Goal: Task Accomplishment & Management: Use online tool/utility

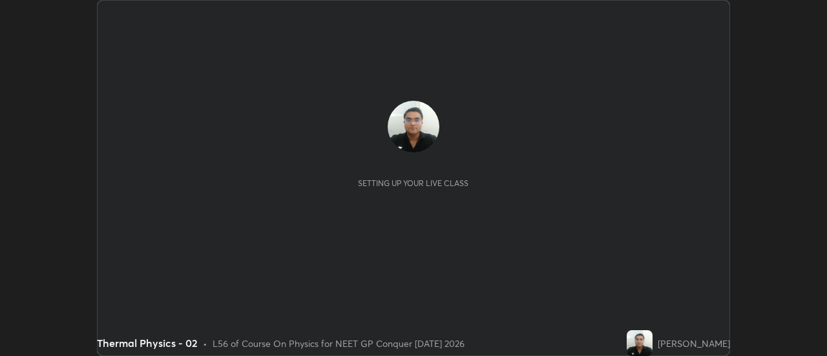
scroll to position [356, 827]
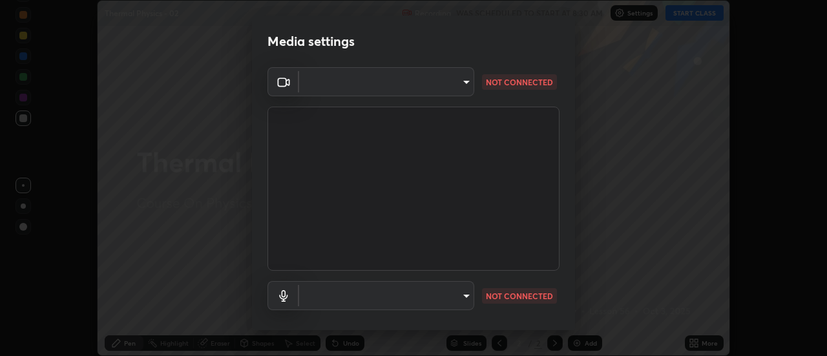
type input "1f31108d829b39389914bdc30e5c2a8b8d5d122ed1bfb40228f539b6595447af"
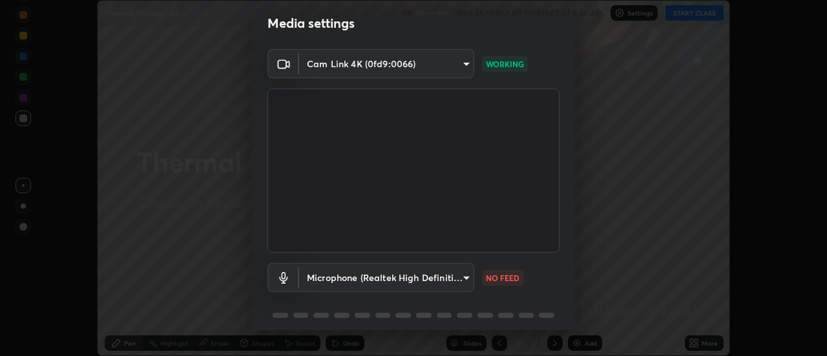
scroll to position [0, 0]
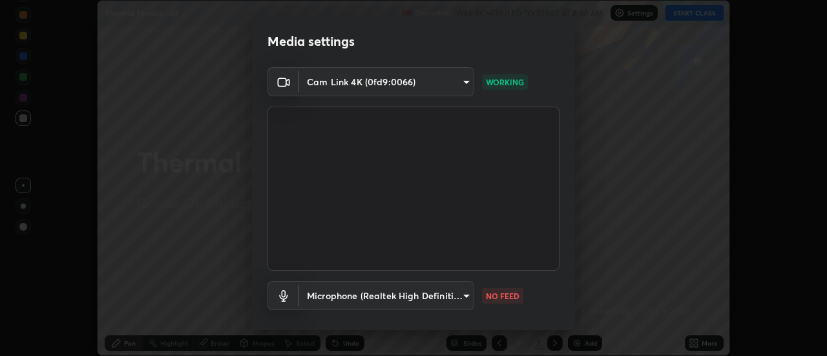
click at [426, 81] on body "Erase all Thermal Physics - 02 Recording WAS SCHEDULED TO START AT 8:30 AM Sett…" at bounding box center [413, 178] width 827 height 356
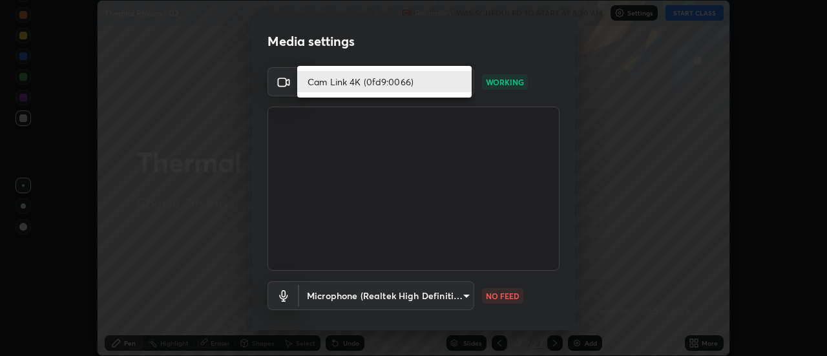
click at [430, 85] on li "Cam Link 4K (0fd9:0066)" at bounding box center [384, 81] width 174 height 21
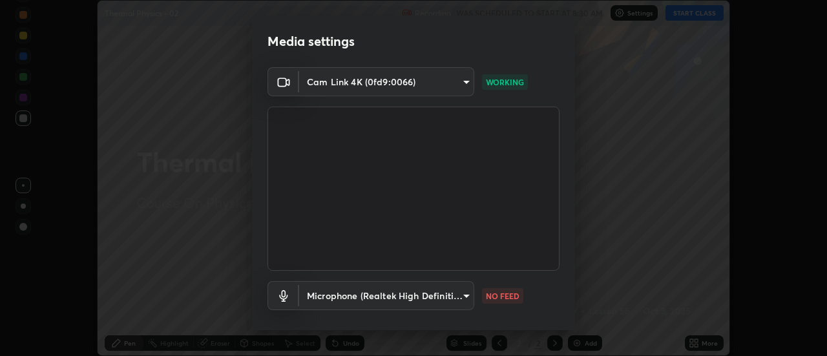
scroll to position [68, 0]
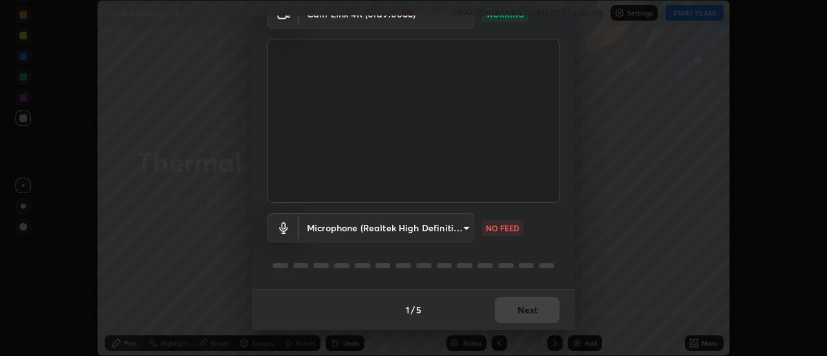
click at [446, 222] on body "Erase all Thermal Physics - 02 Recording WAS SCHEDULED TO START AT 8:30 AM Sett…" at bounding box center [413, 178] width 827 height 356
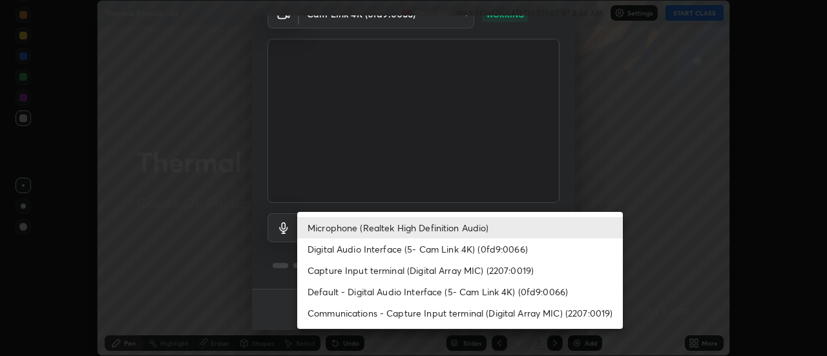
click at [406, 293] on li "Default - Digital Audio Interface (5- Cam Link 4K) (0fd9:0066)" at bounding box center [460, 291] width 326 height 21
type input "default"
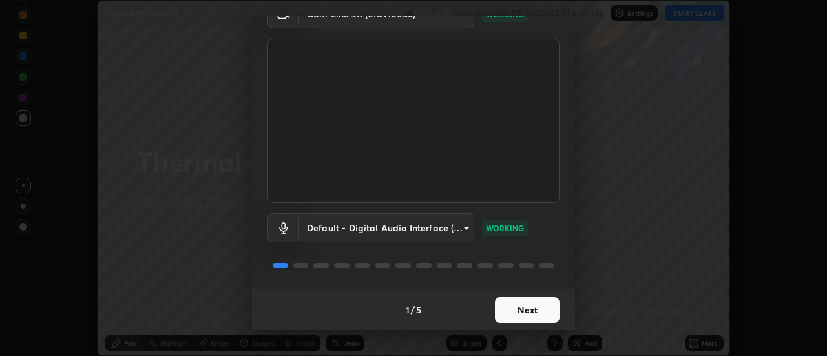
click at [523, 309] on button "Next" at bounding box center [527, 310] width 65 height 26
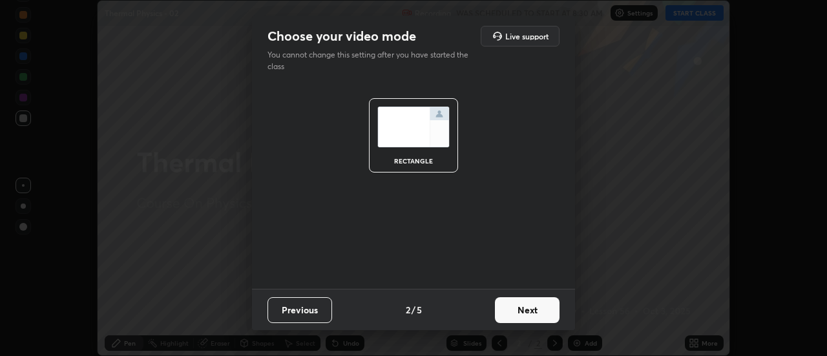
click at [525, 308] on button "Next" at bounding box center [527, 310] width 65 height 26
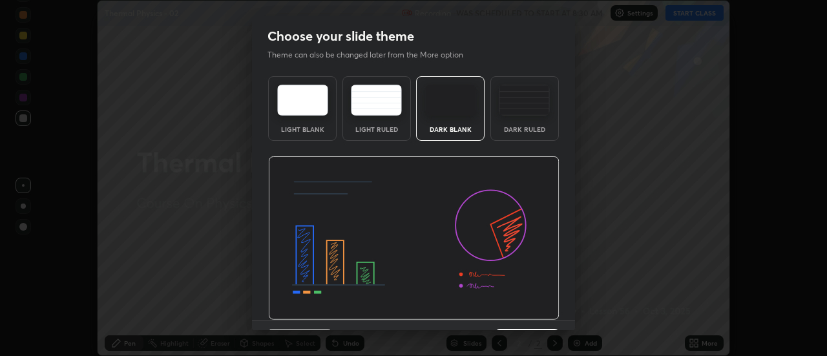
click at [530, 309] on img at bounding box center [413, 238] width 291 height 164
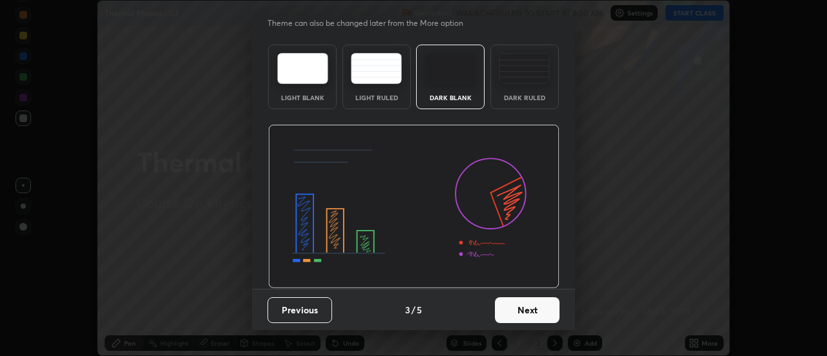
click at [530, 309] on button "Next" at bounding box center [527, 310] width 65 height 26
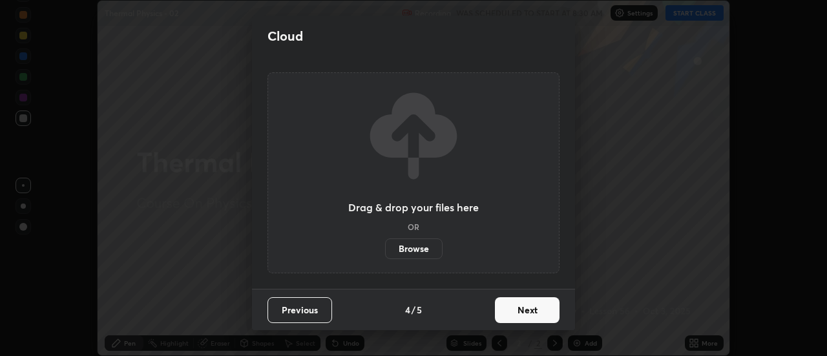
scroll to position [0, 0]
click at [531, 309] on button "Next" at bounding box center [527, 310] width 65 height 26
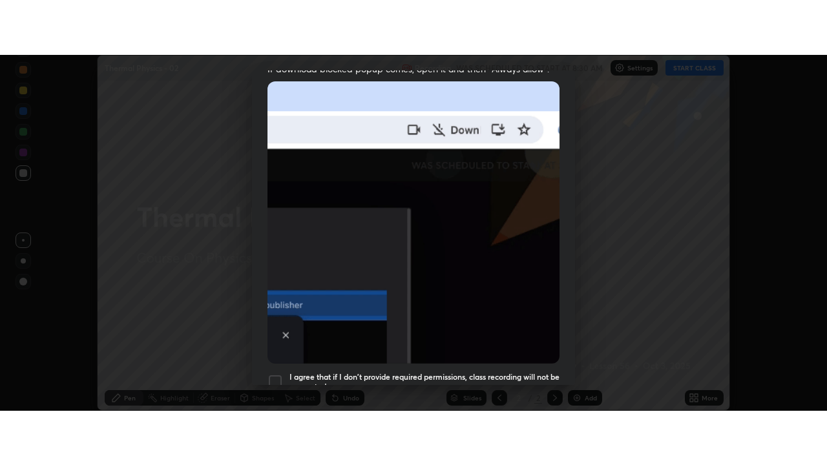
scroll to position [331, 0]
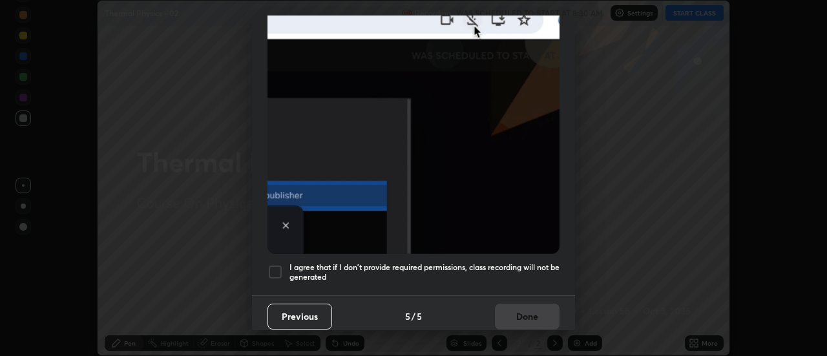
click at [276, 266] on div at bounding box center [276, 272] width 16 height 16
click at [521, 311] on button "Done" at bounding box center [527, 317] width 65 height 26
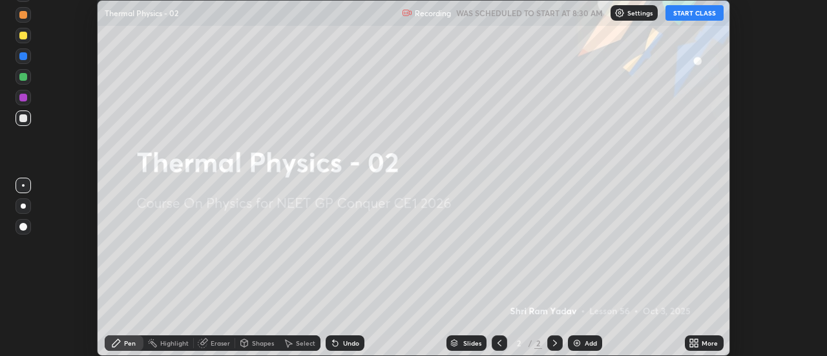
click at [696, 15] on button "START CLASS" at bounding box center [695, 13] width 58 height 16
click at [693, 342] on icon at bounding box center [691, 340] width 3 height 3
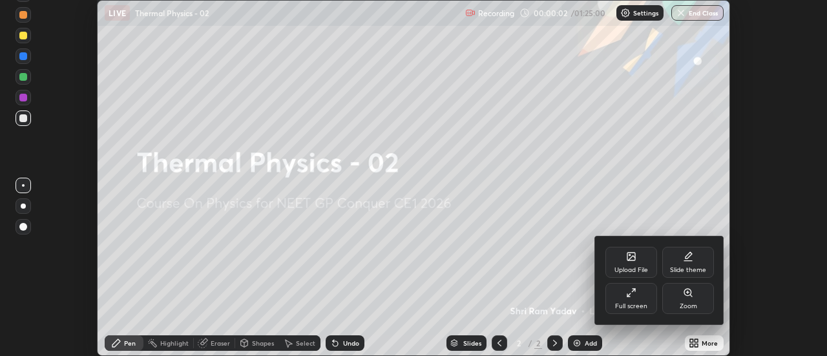
click at [639, 303] on div "Full screen" at bounding box center [631, 306] width 32 height 6
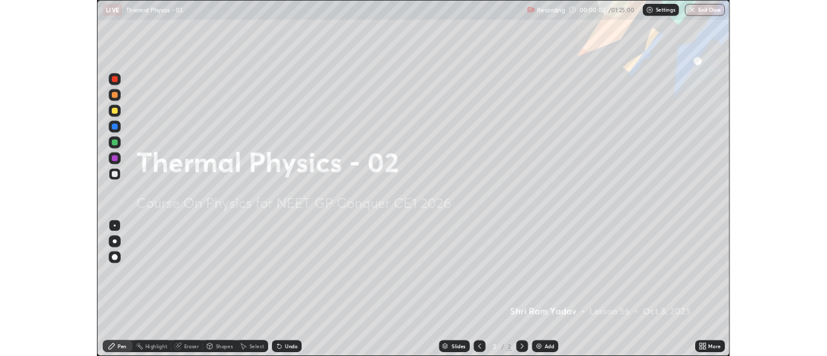
scroll to position [465, 827]
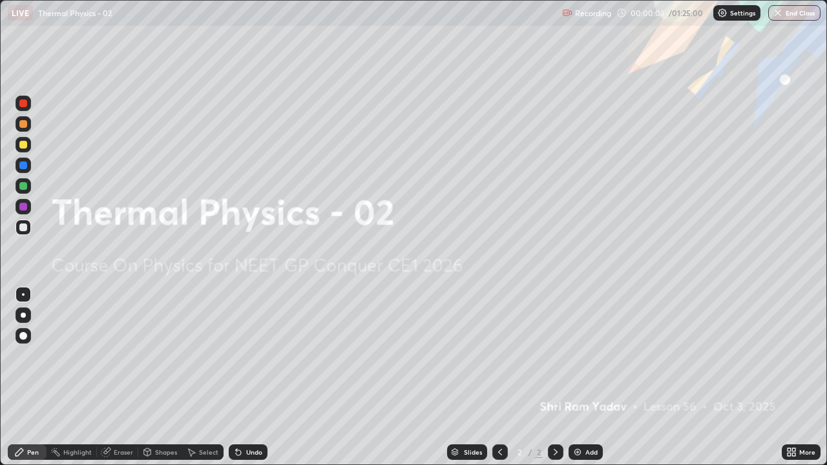
click at [580, 355] on img at bounding box center [577, 452] width 10 height 10
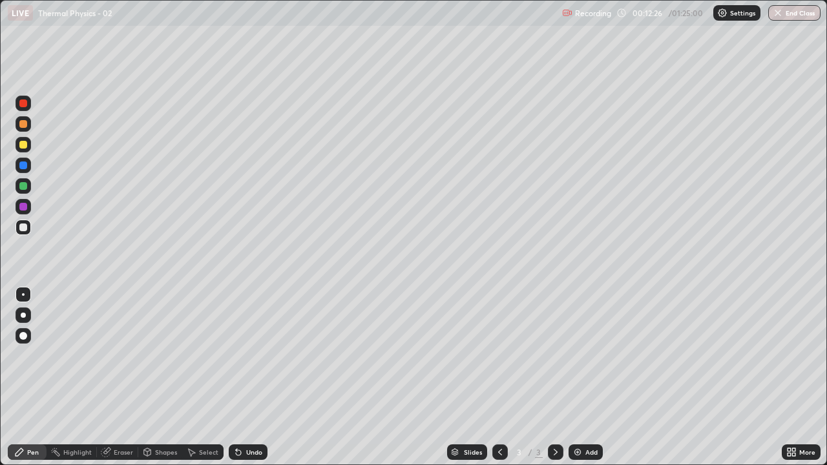
click at [589, 355] on div "Add" at bounding box center [586, 453] width 34 height 16
click at [581, 355] on img at bounding box center [577, 452] width 10 height 10
click at [252, 355] on div "Undo" at bounding box center [254, 452] width 16 height 6
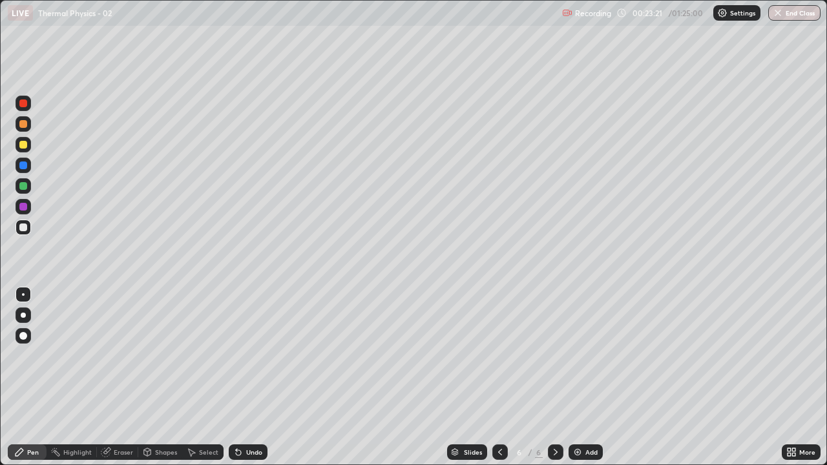
click at [251, 355] on div "Undo" at bounding box center [254, 452] width 16 height 6
click at [251, 355] on div "Undo" at bounding box center [248, 453] width 39 height 16
click at [123, 355] on div "Eraser" at bounding box center [123, 452] width 19 height 6
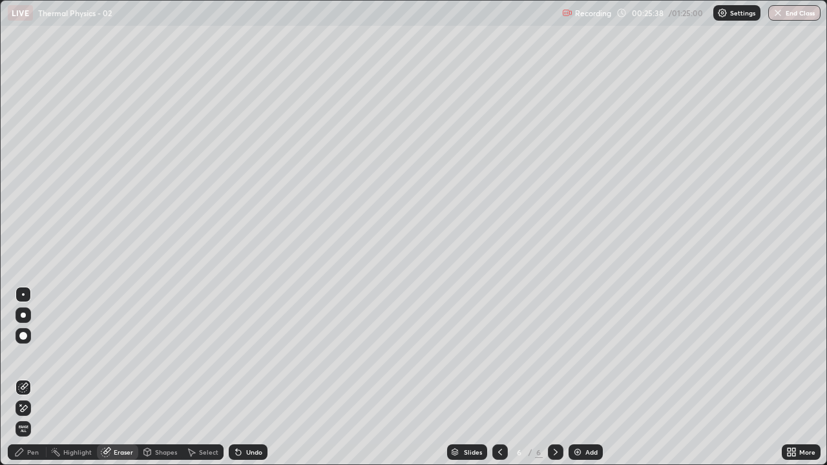
click at [36, 355] on div "Pen" at bounding box center [33, 452] width 12 height 6
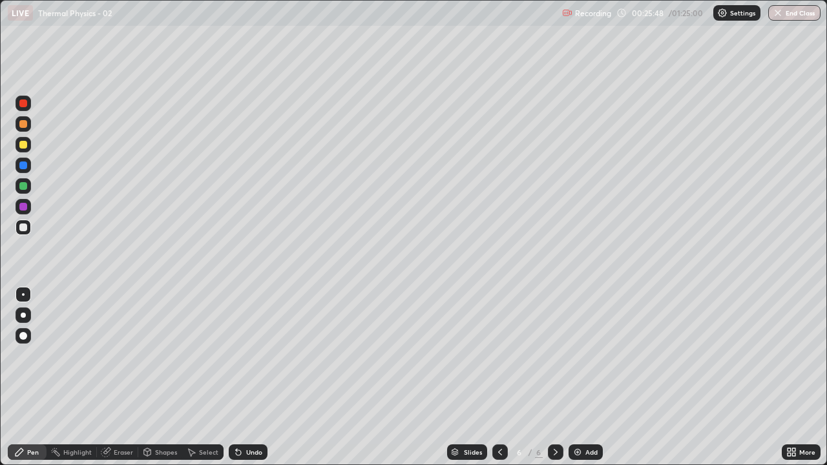
click at [23, 209] on div at bounding box center [23, 207] width 8 height 8
click at [17, 228] on div at bounding box center [24, 228] width 16 height 16
click at [579, 355] on img at bounding box center [577, 452] width 10 height 10
click at [21, 207] on div at bounding box center [23, 207] width 8 height 8
click at [23, 145] on div at bounding box center [23, 145] width 8 height 8
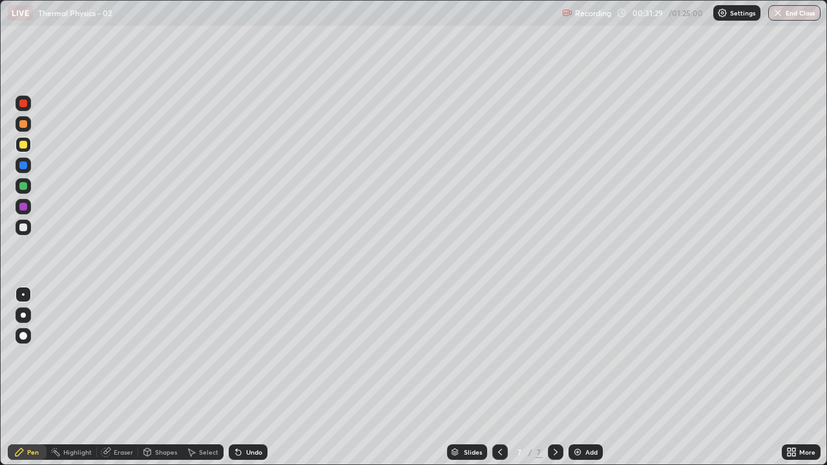
click at [21, 227] on div at bounding box center [23, 228] width 8 height 8
click at [238, 355] on icon at bounding box center [238, 452] width 5 height 5
click at [574, 355] on img at bounding box center [577, 452] width 10 height 10
click at [258, 355] on div "Undo" at bounding box center [248, 453] width 39 height 16
click at [246, 355] on div "Undo" at bounding box center [254, 452] width 16 height 6
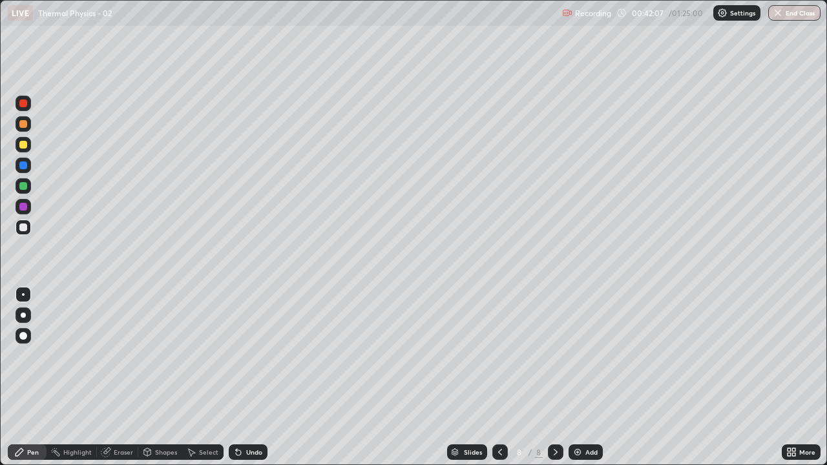
click at [585, 355] on div "Add" at bounding box center [591, 452] width 12 height 6
click at [580, 355] on img at bounding box center [577, 452] width 10 height 10
click at [119, 355] on div "Eraser" at bounding box center [123, 452] width 19 height 6
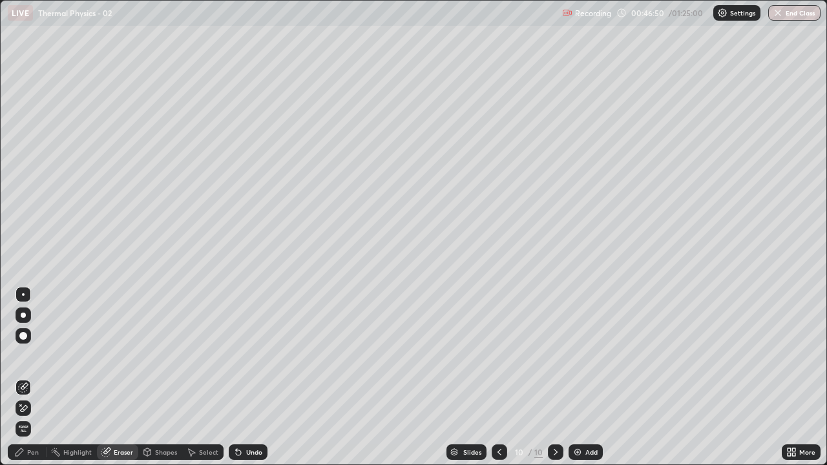
click at [31, 355] on div "Pen" at bounding box center [33, 452] width 12 height 6
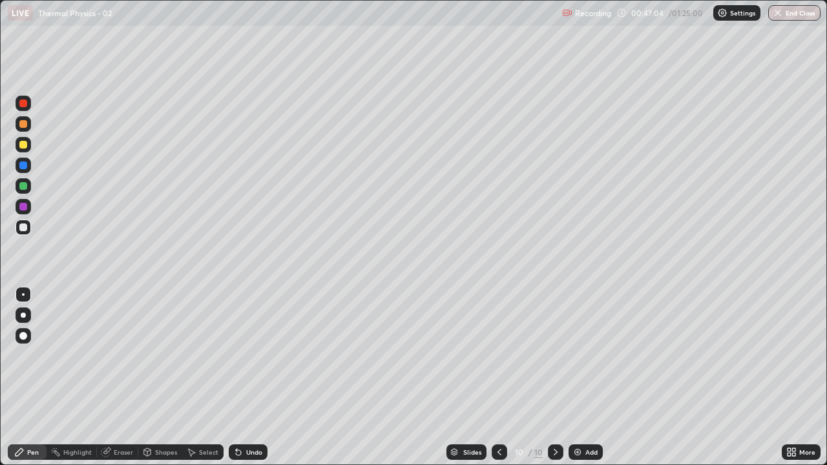
click at [24, 171] on div at bounding box center [24, 166] width 16 height 16
click at [26, 227] on div at bounding box center [23, 228] width 8 height 8
click at [572, 355] on img at bounding box center [577, 452] width 10 height 10
click at [585, 355] on div "Add" at bounding box center [591, 452] width 12 height 6
click at [572, 355] on img at bounding box center [577, 452] width 10 height 10
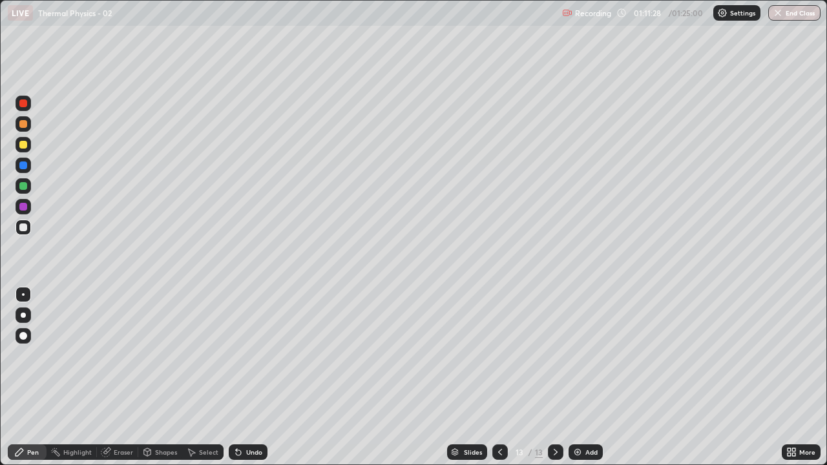
click at [578, 355] on img at bounding box center [577, 452] width 10 height 10
click at [572, 355] on img at bounding box center [577, 452] width 10 height 10
click at [797, 14] on button "End Class" at bounding box center [795, 13] width 51 height 16
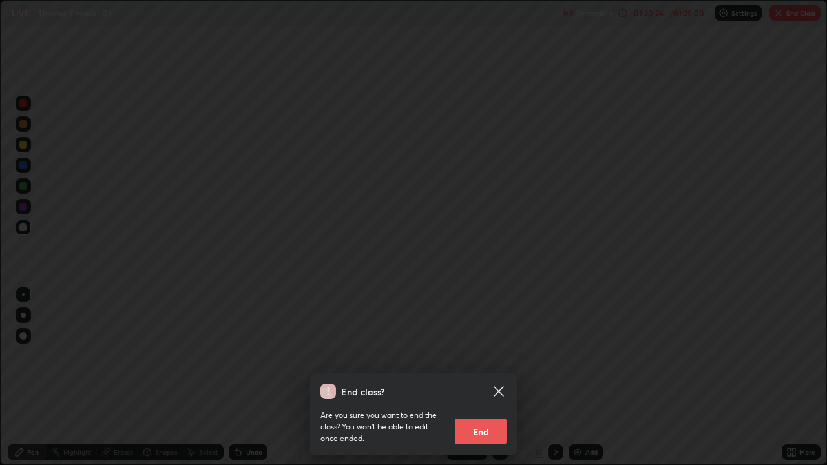
click at [496, 355] on button "End" at bounding box center [481, 432] width 52 height 26
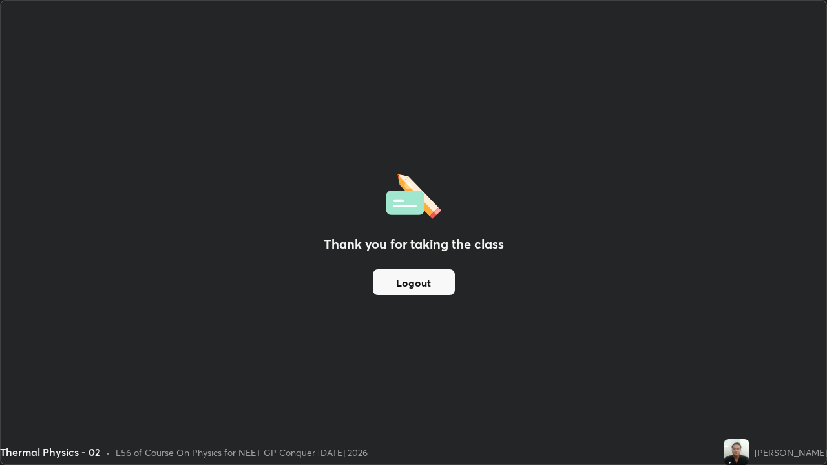
click at [659, 171] on div "Thank you for taking the class Logout" at bounding box center [414, 233] width 826 height 464
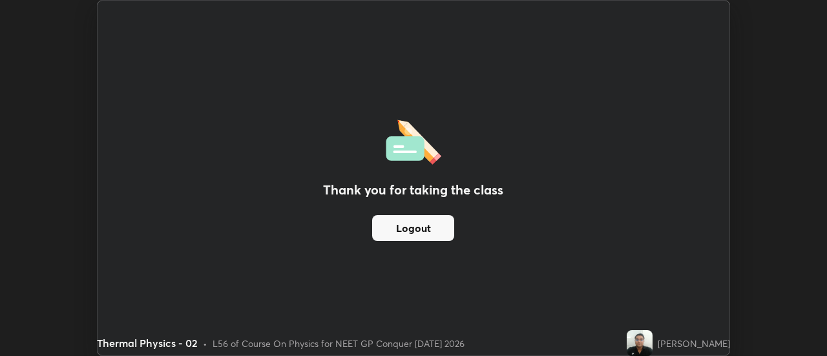
scroll to position [64258, 63787]
